Goal: Find specific page/section: Find specific page/section

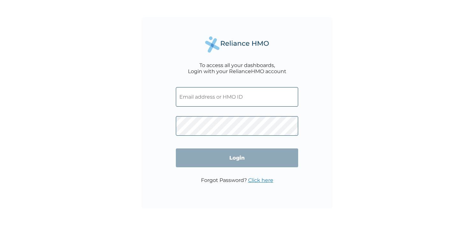
click at [205, 101] on input "text" at bounding box center [237, 96] width 122 height 19
paste input "[EMAIL_ADDRESS][DOMAIN_NAME]"
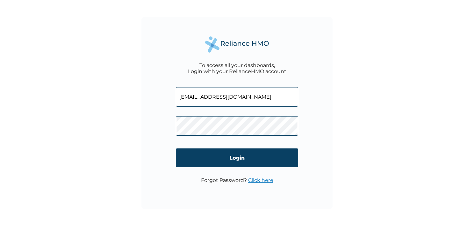
type input "[EMAIL_ADDRESS][DOMAIN_NAME]"
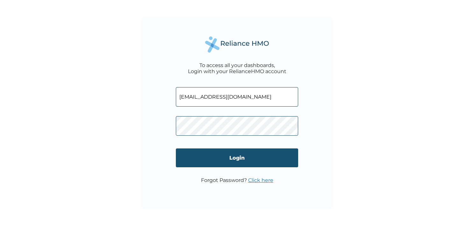
click at [221, 166] on input "Login" at bounding box center [237, 157] width 122 height 19
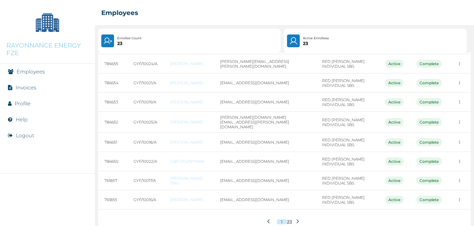
scroll to position [84, 0]
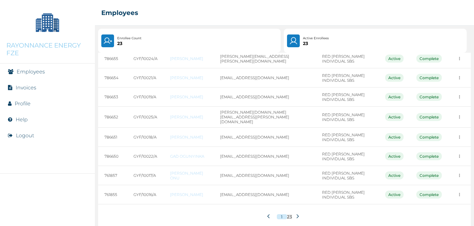
click at [295, 214] on icon at bounding box center [297, 216] width 5 height 5
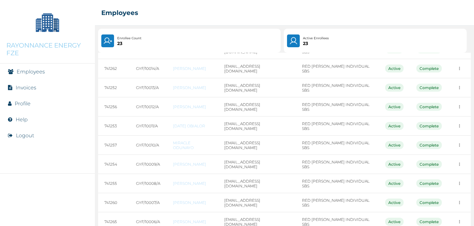
scroll to position [88, 0]
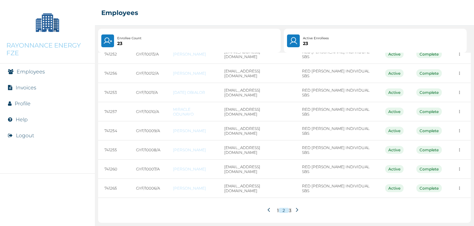
click at [296, 211] on icon at bounding box center [297, 209] width 5 height 5
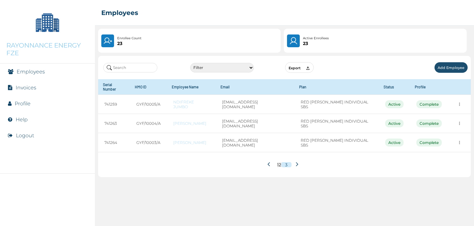
click at [267, 158] on button at bounding box center [270, 164] width 11 height 12
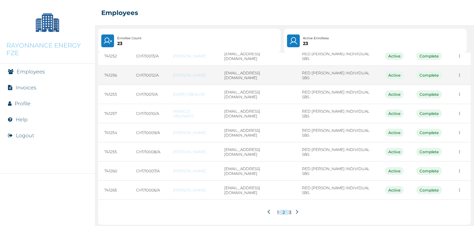
scroll to position [88, 0]
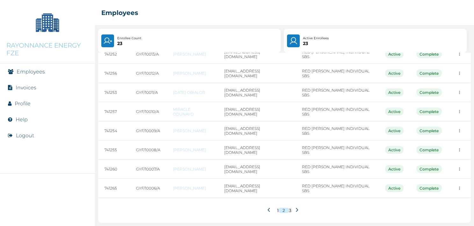
click at [295, 208] on icon at bounding box center [297, 209] width 5 height 5
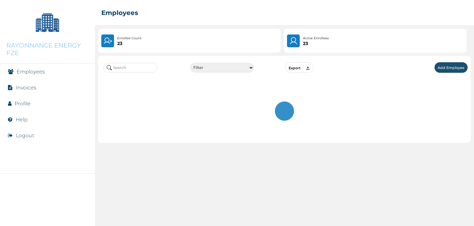
scroll to position [0, 0]
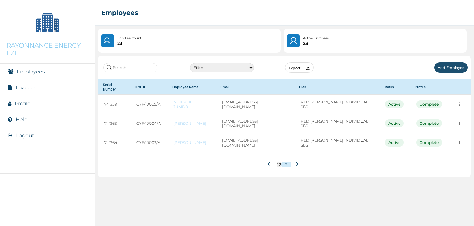
click at [271, 162] on icon at bounding box center [270, 164] width 5 height 5
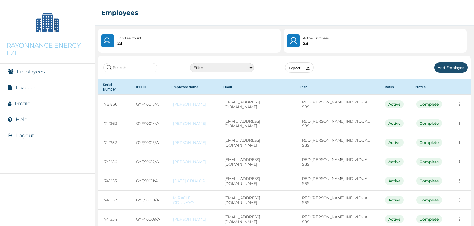
scroll to position [88, 0]
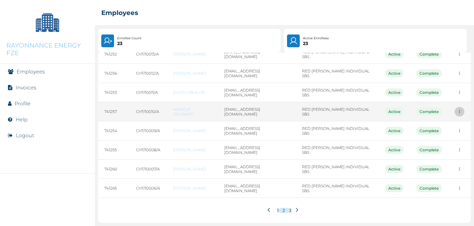
click at [455, 21] on button "more" at bounding box center [460, 16] width 10 height 10
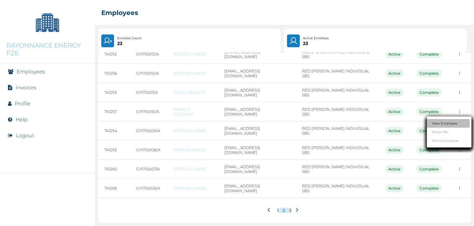
click at [441, 121] on link "View Employee" at bounding box center [444, 123] width 25 height 5
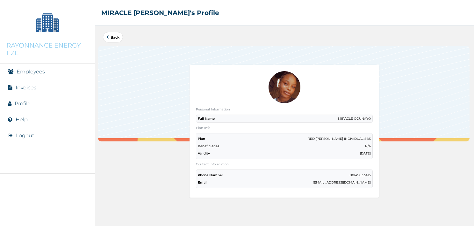
click at [392, 97] on div at bounding box center [284, 94] width 372 height 96
click at [115, 38] on link "Back" at bounding box center [112, 37] width 13 height 4
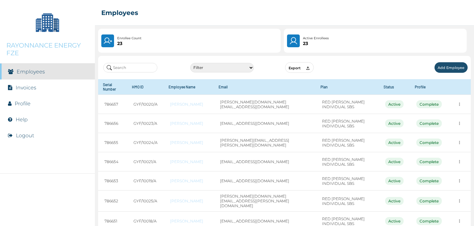
click at [26, 90] on link "Invoices" at bounding box center [26, 87] width 21 height 6
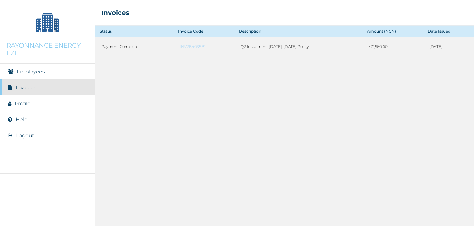
click at [53, 74] on li "Employees" at bounding box center [47, 71] width 95 height 16
click at [30, 69] on link "Employees" at bounding box center [31, 72] width 28 height 6
